Goal: Task Accomplishment & Management: Manage account settings

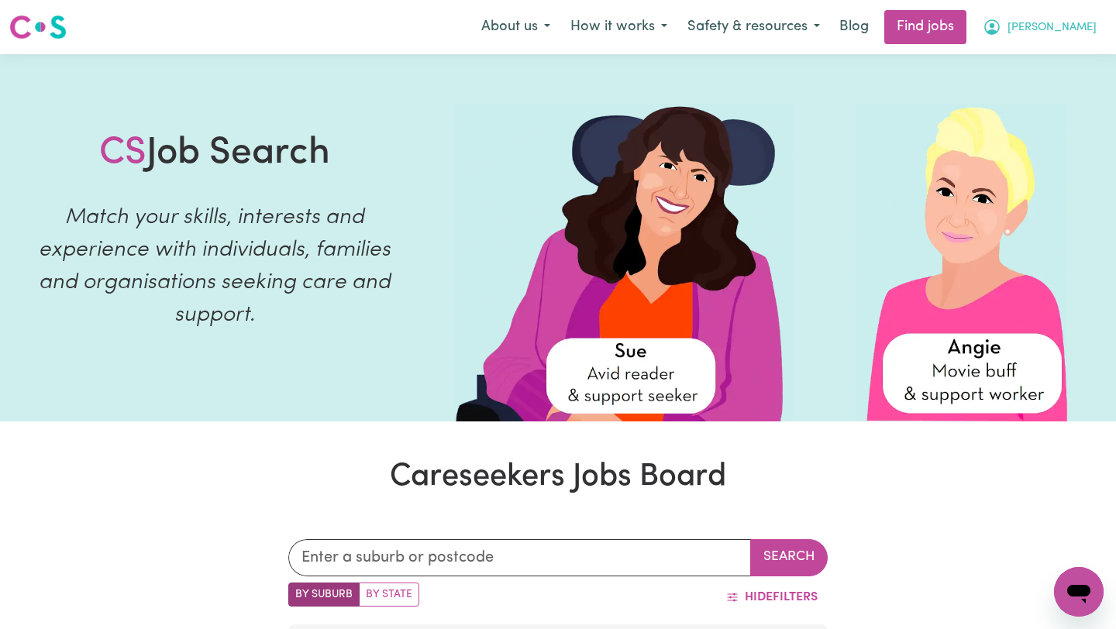
click at [1091, 33] on span "[PERSON_NAME]" at bounding box center [1052, 27] width 89 height 17
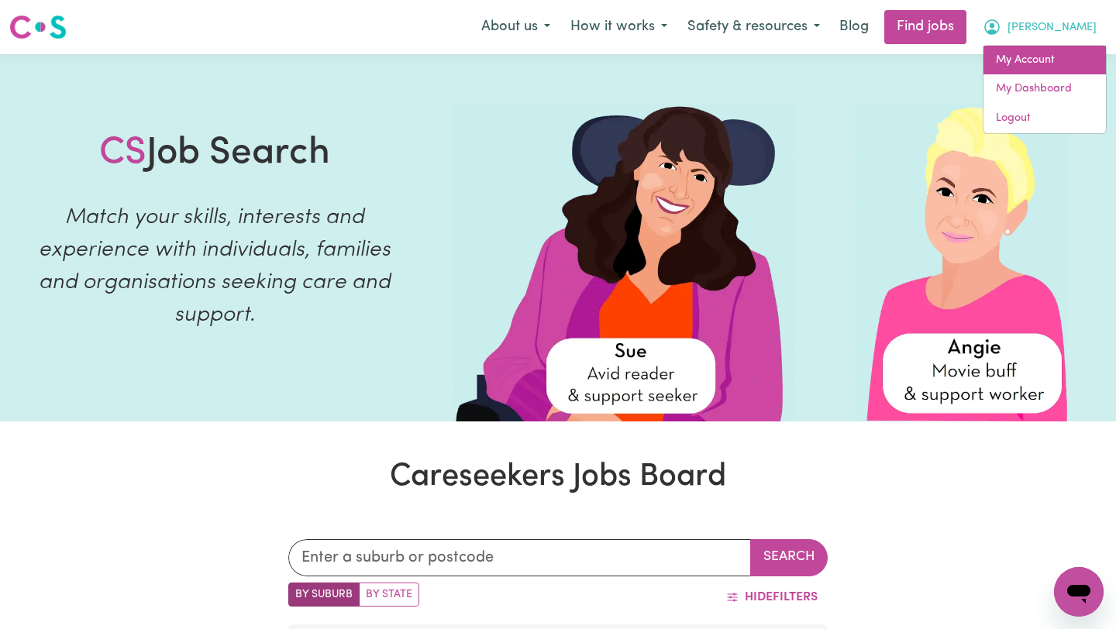
click at [1033, 56] on link "My Account" at bounding box center [1045, 60] width 122 height 29
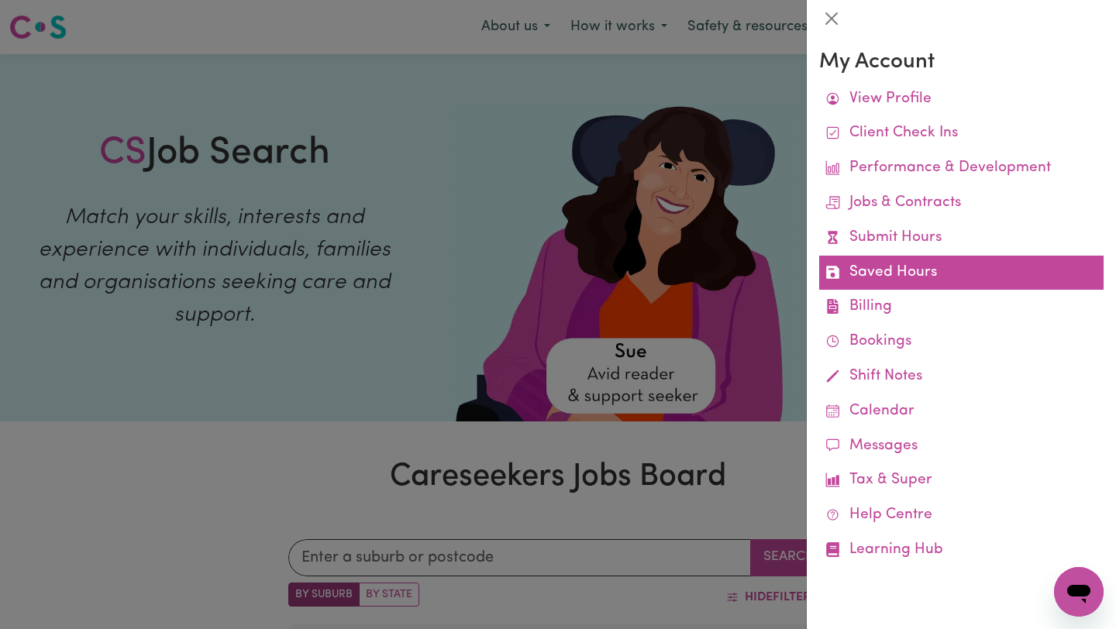
click at [862, 276] on link "Saved Hours" at bounding box center [961, 273] width 284 height 35
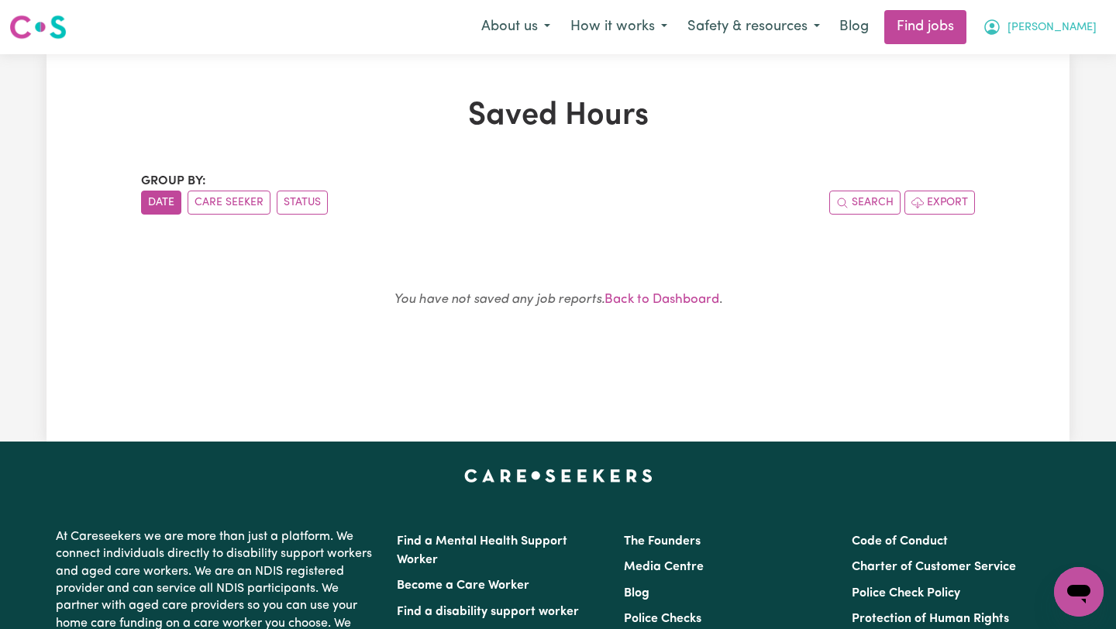
click at [1082, 32] on span "[PERSON_NAME]" at bounding box center [1052, 27] width 89 height 17
click at [1069, 28] on span "[PERSON_NAME]" at bounding box center [1052, 27] width 89 height 17
click at [1002, 27] on icon "My Account" at bounding box center [992, 27] width 19 height 19
click at [1037, 54] on link "My Account" at bounding box center [1045, 60] width 122 height 29
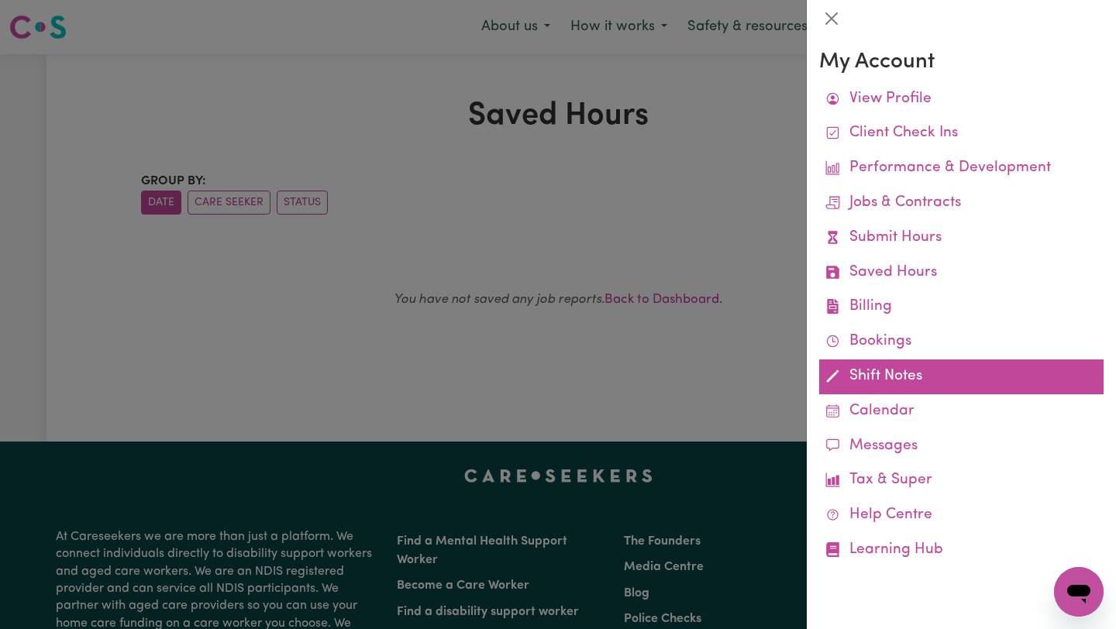
click at [839, 370] on icon at bounding box center [833, 376] width 15 height 15
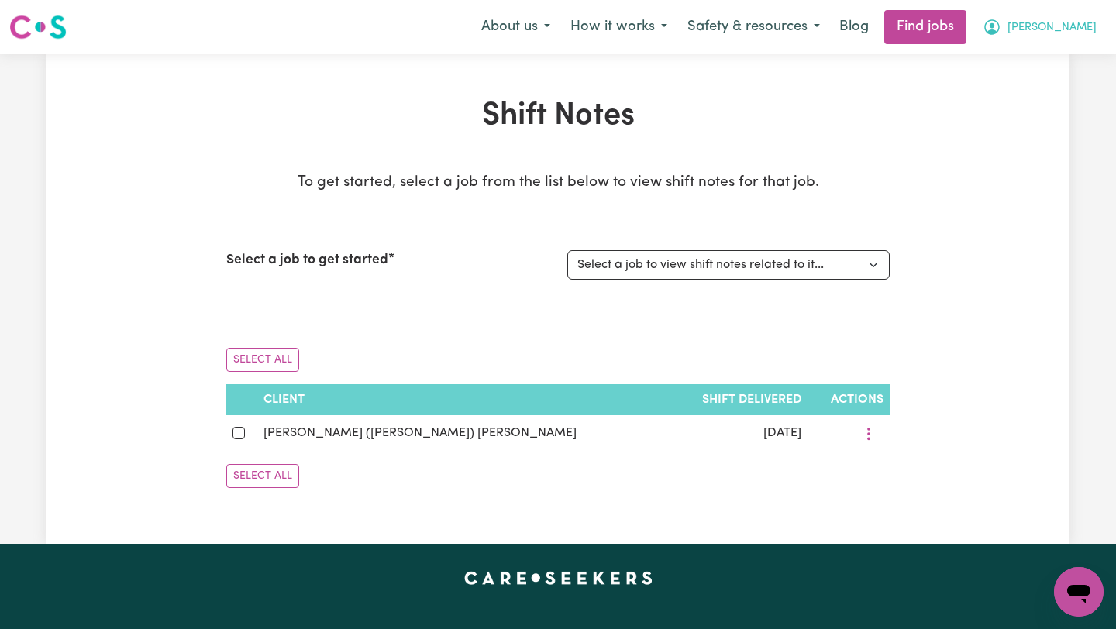
click at [1073, 27] on span "[PERSON_NAME]" at bounding box center [1052, 27] width 89 height 17
click at [1050, 62] on link "My Account" at bounding box center [1045, 60] width 122 height 29
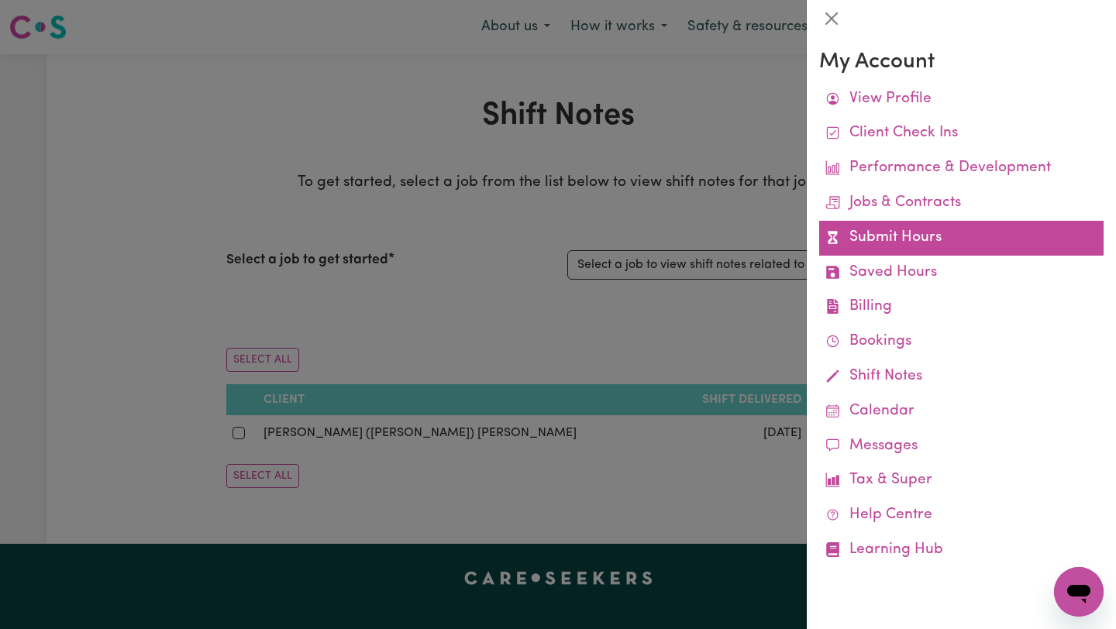
click at [909, 236] on link "Submit Hours" at bounding box center [961, 238] width 284 height 35
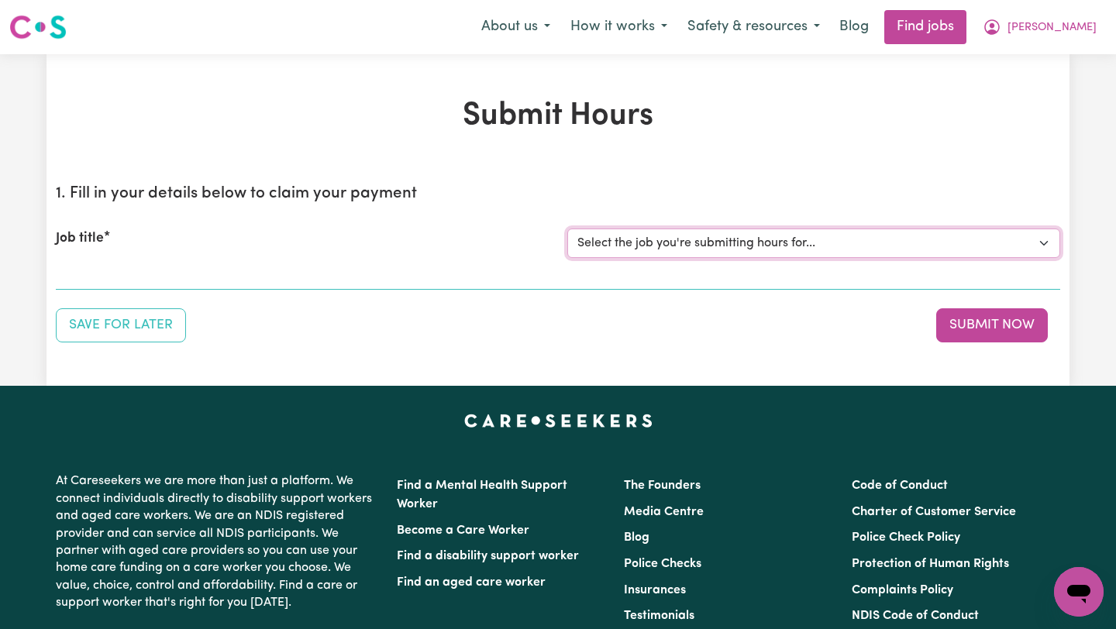
click at [908, 236] on select "Select the job you're submitting hours for... [[PERSON_NAME] (Rayne) Kalie] See…" at bounding box center [813, 243] width 493 height 29
select select "14860"
click at [567, 229] on select "Select the job you're submitting hours for... [[PERSON_NAME] (Rayne) Kalie] See…" at bounding box center [813, 243] width 493 height 29
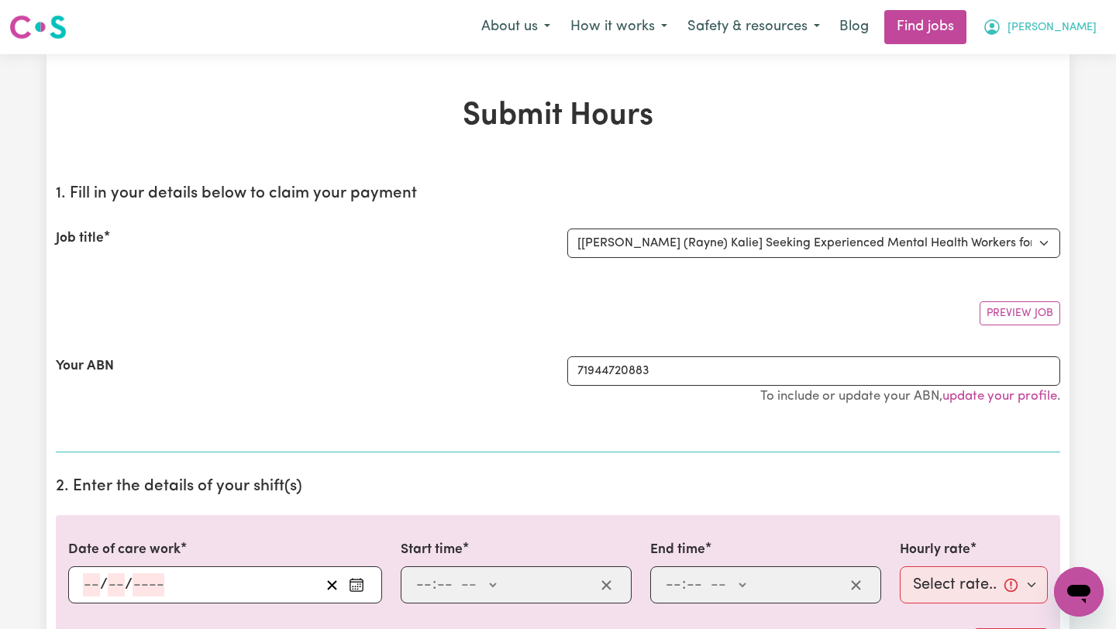
click at [1067, 21] on span "[PERSON_NAME]" at bounding box center [1052, 27] width 89 height 17
click at [1051, 61] on link "My Account" at bounding box center [1045, 60] width 122 height 29
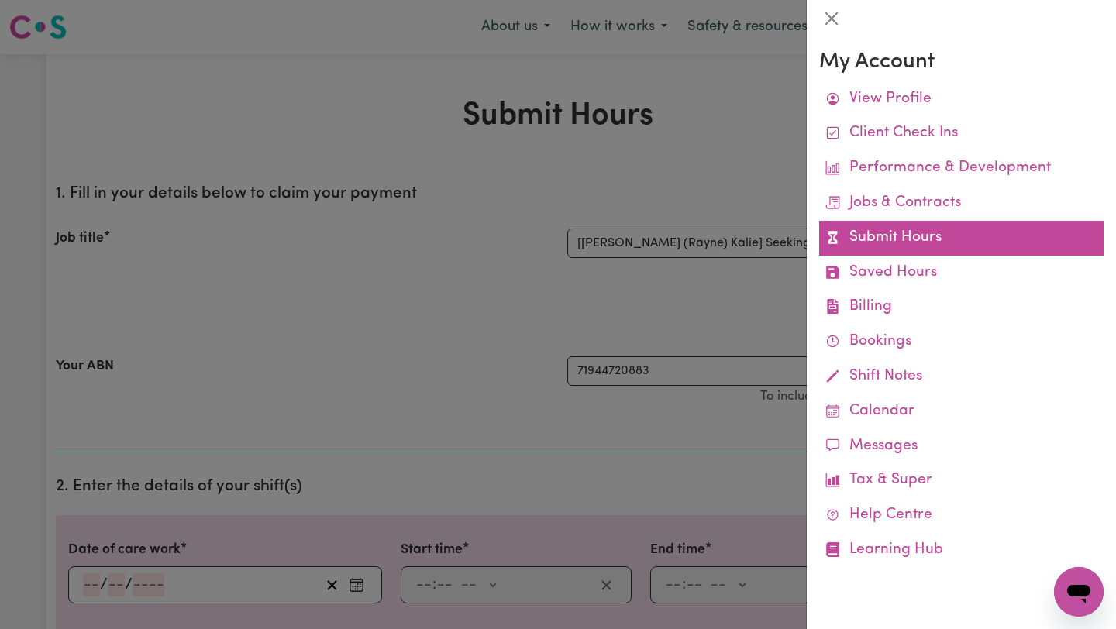
click at [916, 234] on link "Submit Hours" at bounding box center [961, 238] width 284 height 35
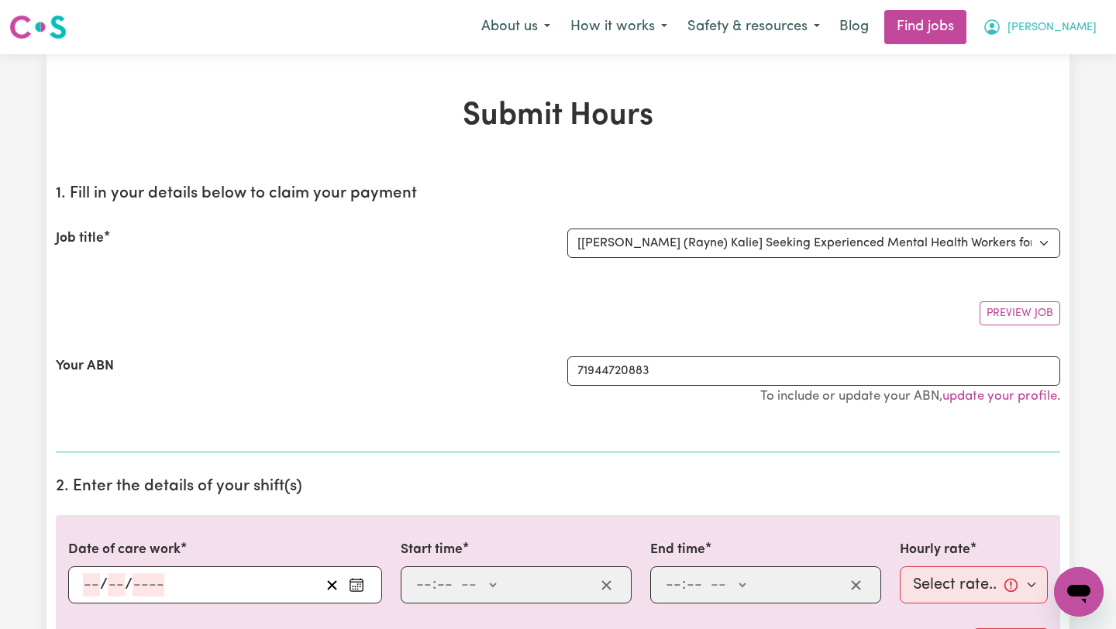
click at [1002, 26] on icon "My Account" at bounding box center [992, 27] width 19 height 19
click at [1031, 57] on link "My Account" at bounding box center [1045, 60] width 122 height 29
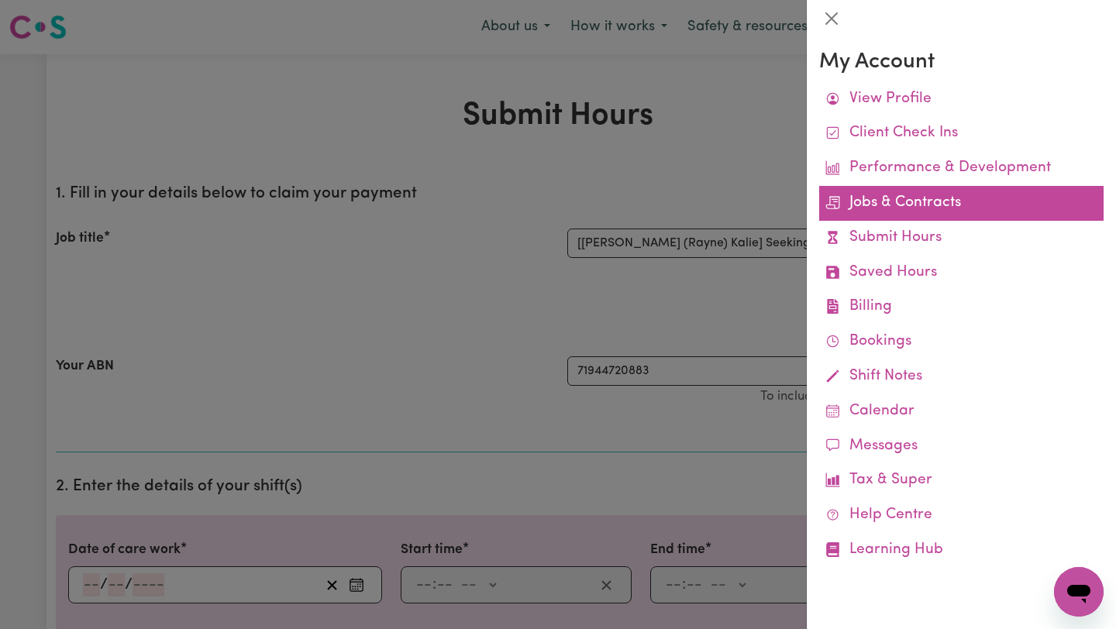
click at [922, 201] on link "Jobs & Contracts" at bounding box center [961, 203] width 284 height 35
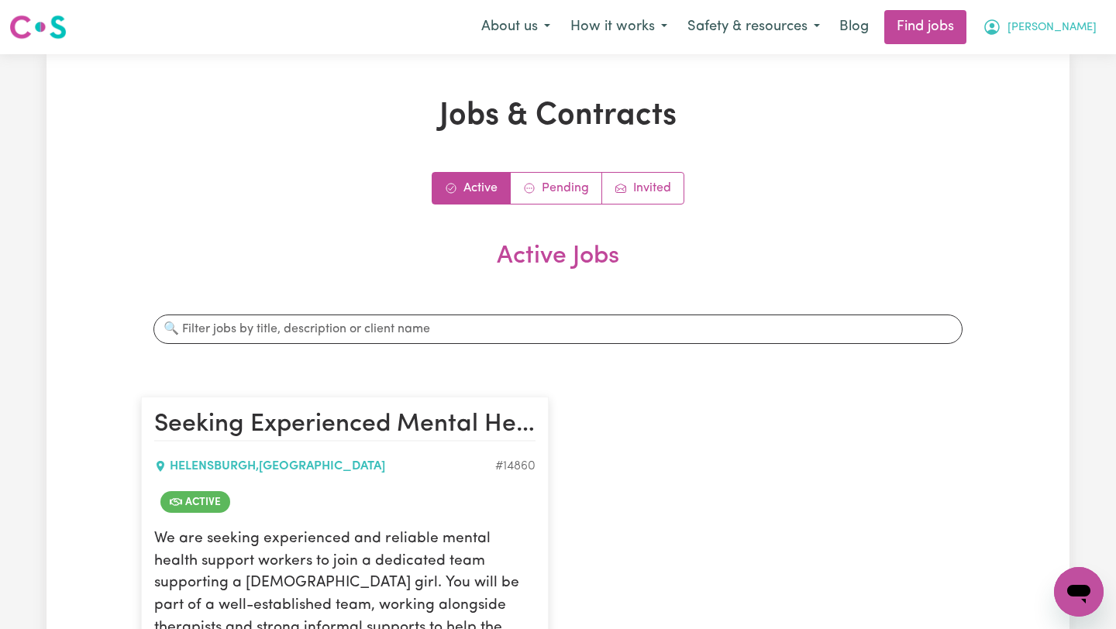
click at [1062, 22] on button "[PERSON_NAME]" at bounding box center [1040, 27] width 134 height 33
click at [1044, 57] on link "My Account" at bounding box center [1045, 60] width 122 height 29
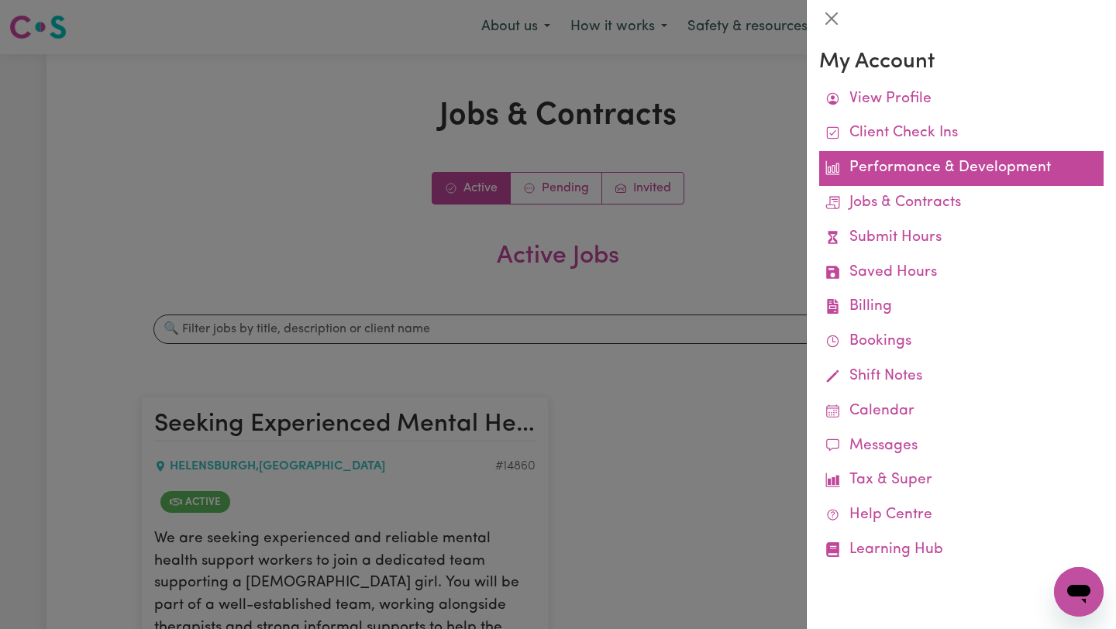
click at [928, 164] on link "Performance & Development" at bounding box center [961, 168] width 284 height 35
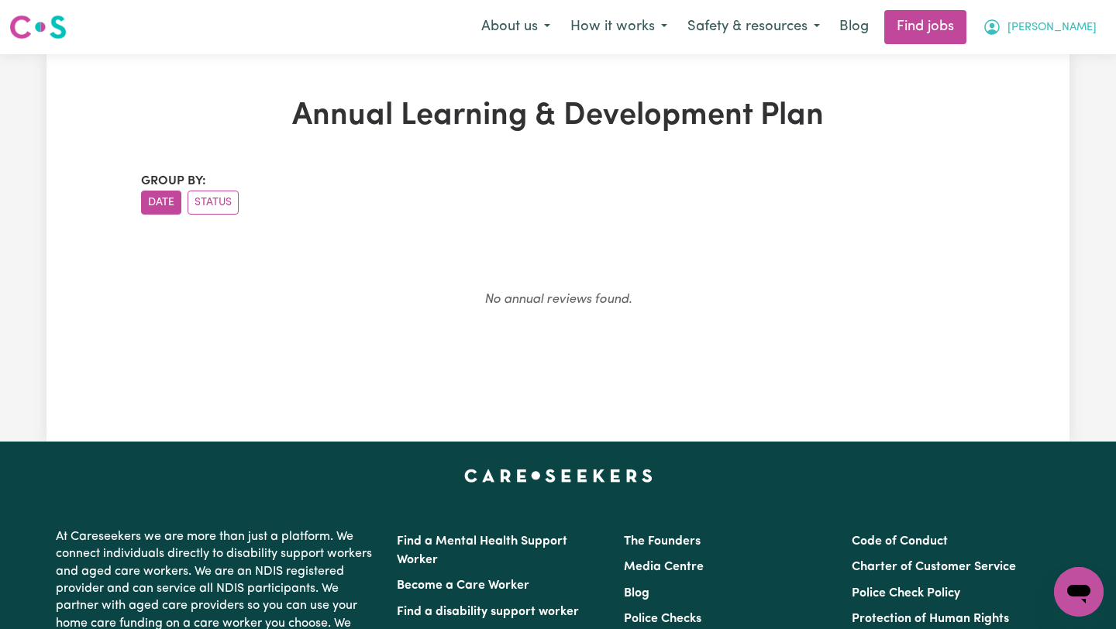
click at [1080, 35] on span "[PERSON_NAME]" at bounding box center [1052, 27] width 89 height 17
click at [1046, 90] on link "My Dashboard" at bounding box center [1045, 88] width 122 height 29
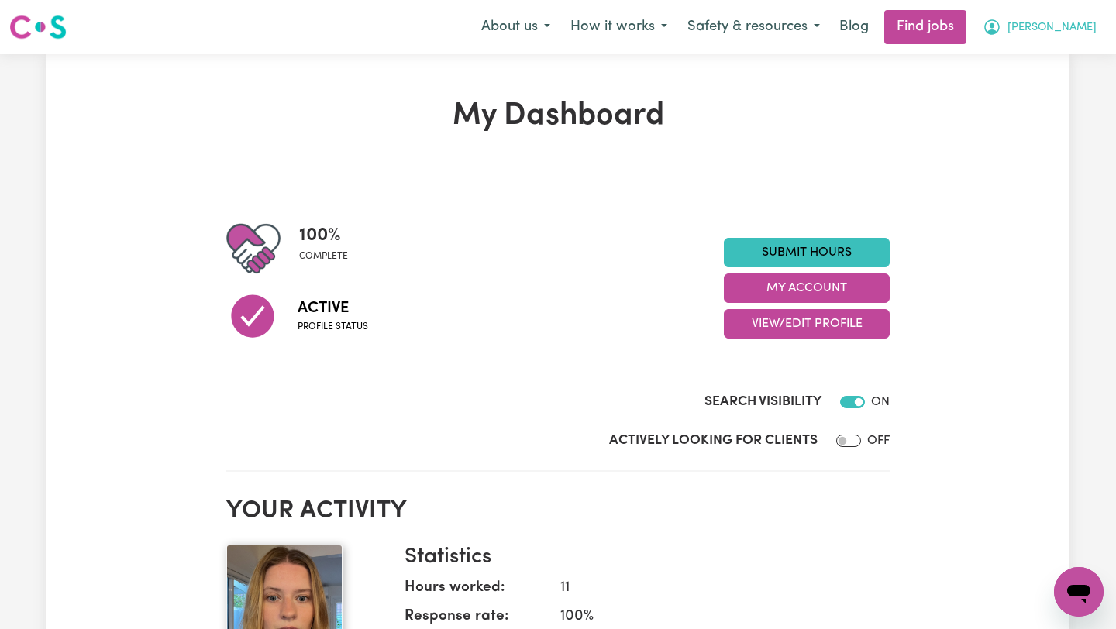
click at [1062, 25] on button "[PERSON_NAME]" at bounding box center [1040, 27] width 134 height 33
click at [1037, 58] on link "My Account" at bounding box center [1045, 60] width 122 height 29
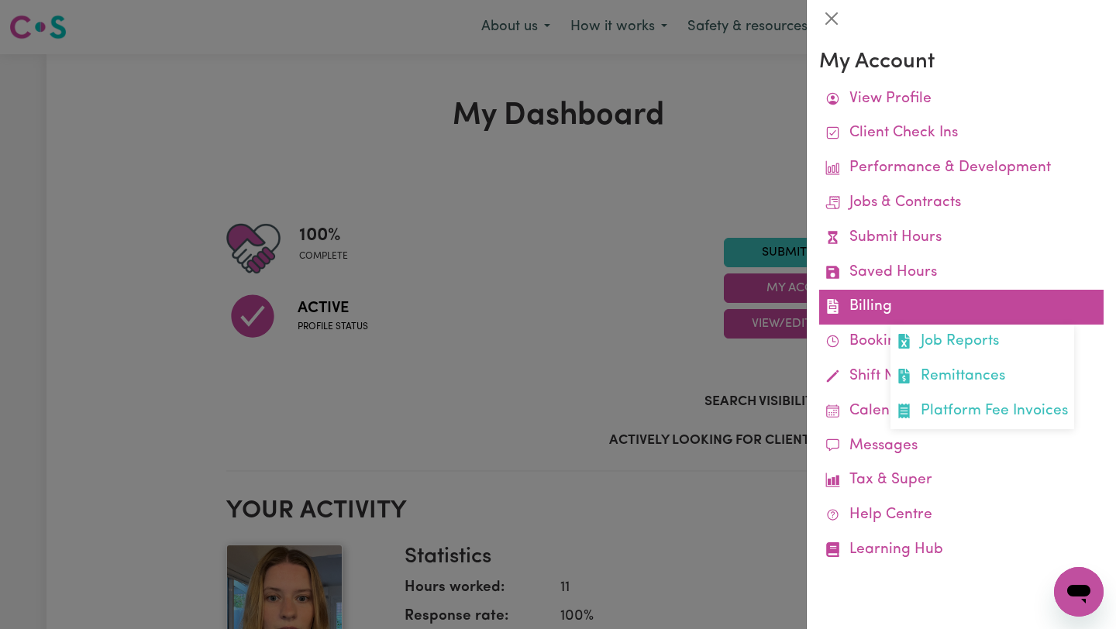
click at [874, 305] on link "Billing Job Reports Remittances Platform Fee Invoices" at bounding box center [961, 307] width 284 height 35
